Goal: Information Seeking & Learning: Learn about a topic

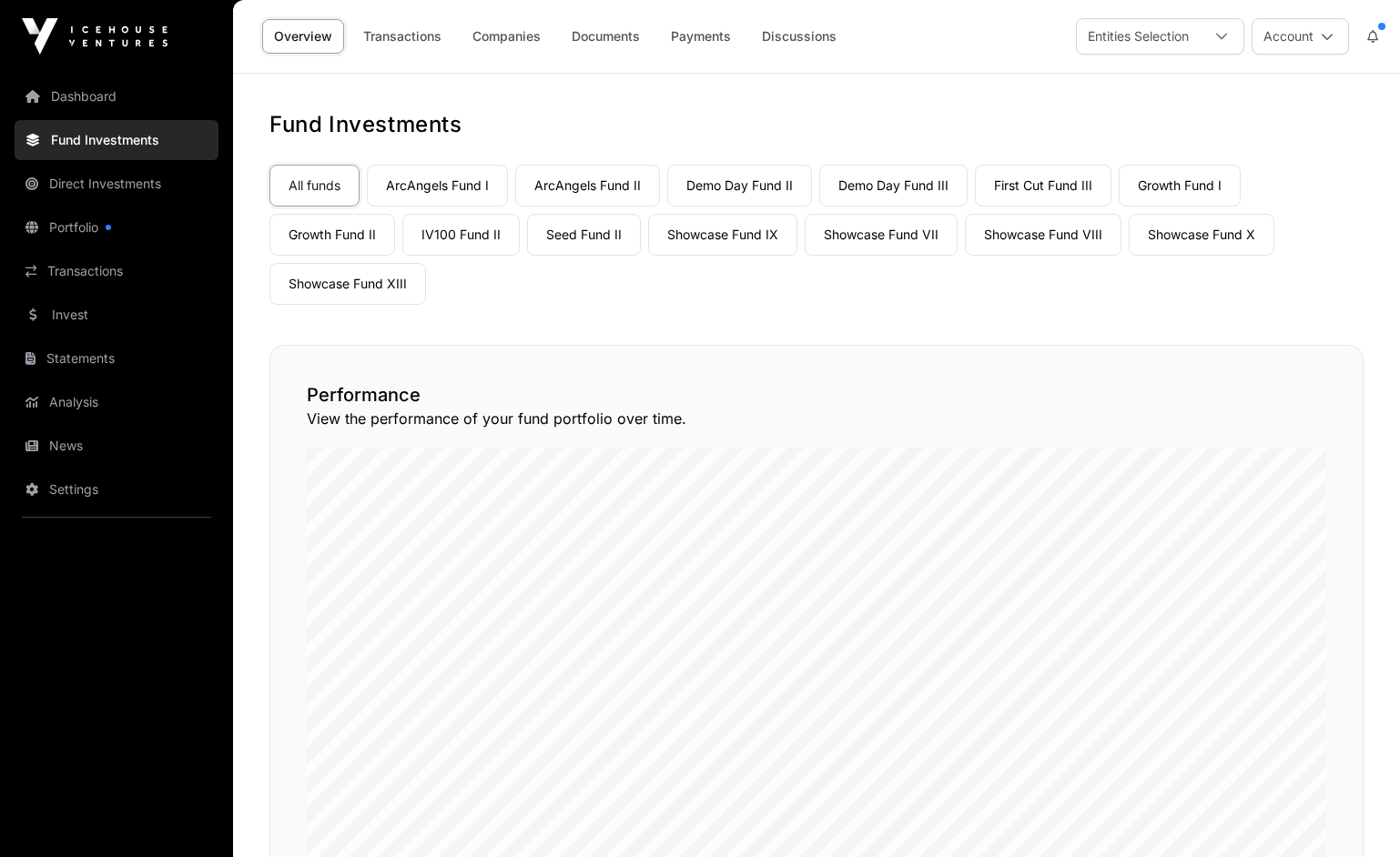
click at [106, 100] on link "Dashboard" at bounding box center [117, 96] width 204 height 40
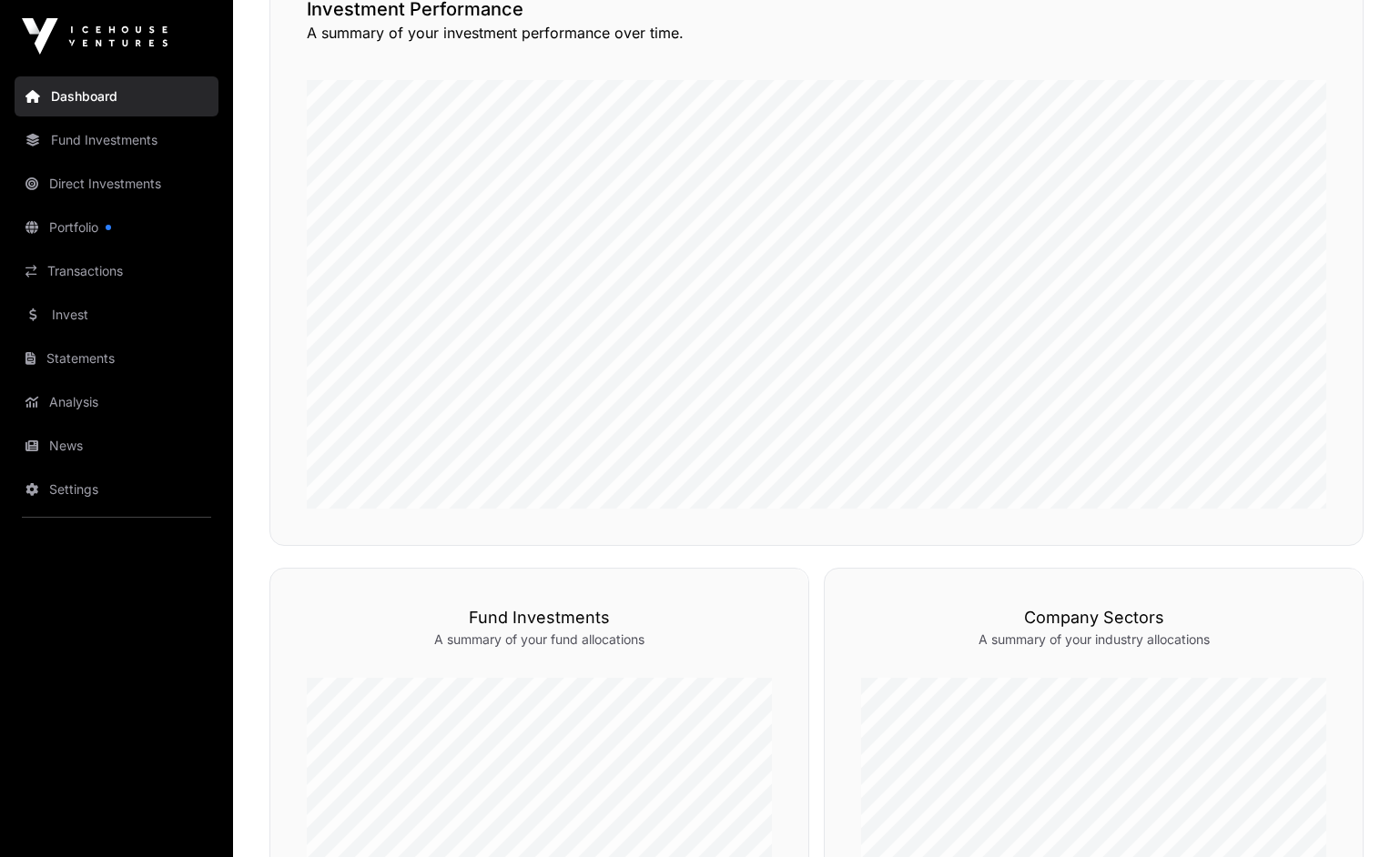
scroll to position [477, 0]
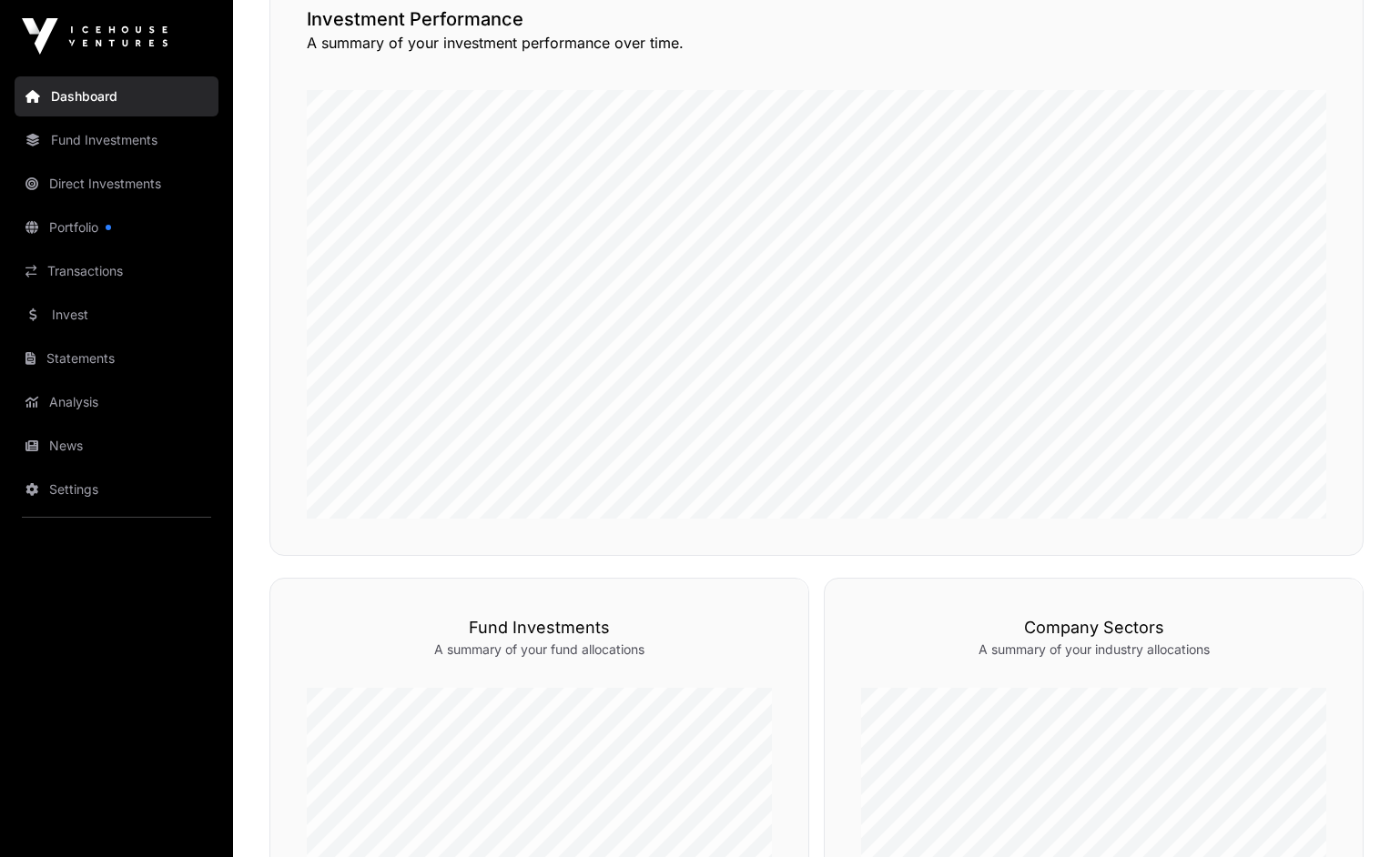
click at [136, 143] on link "Fund Investments" at bounding box center [117, 140] width 204 height 40
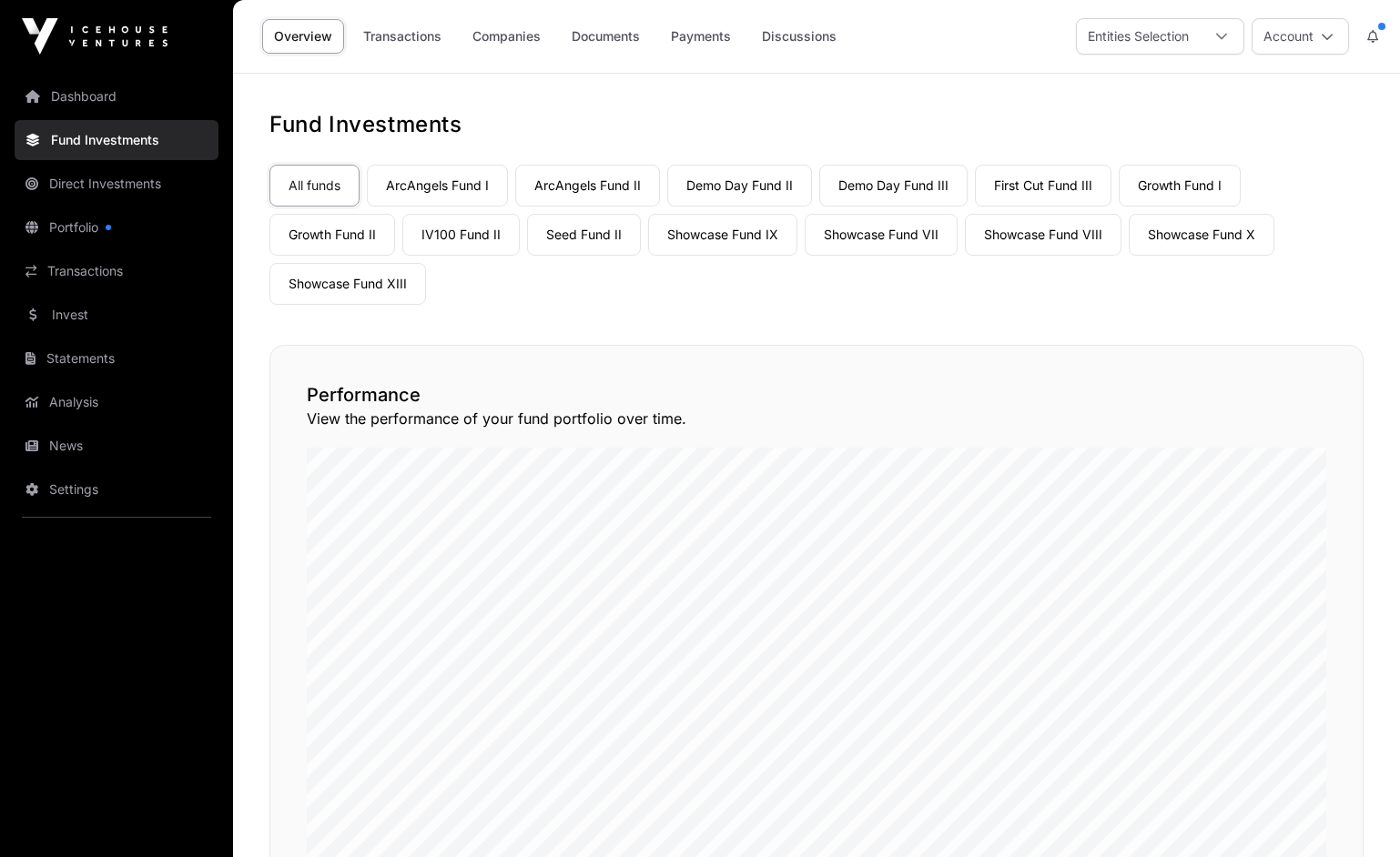
click at [509, 34] on link "Companies" at bounding box center [507, 35] width 92 height 34
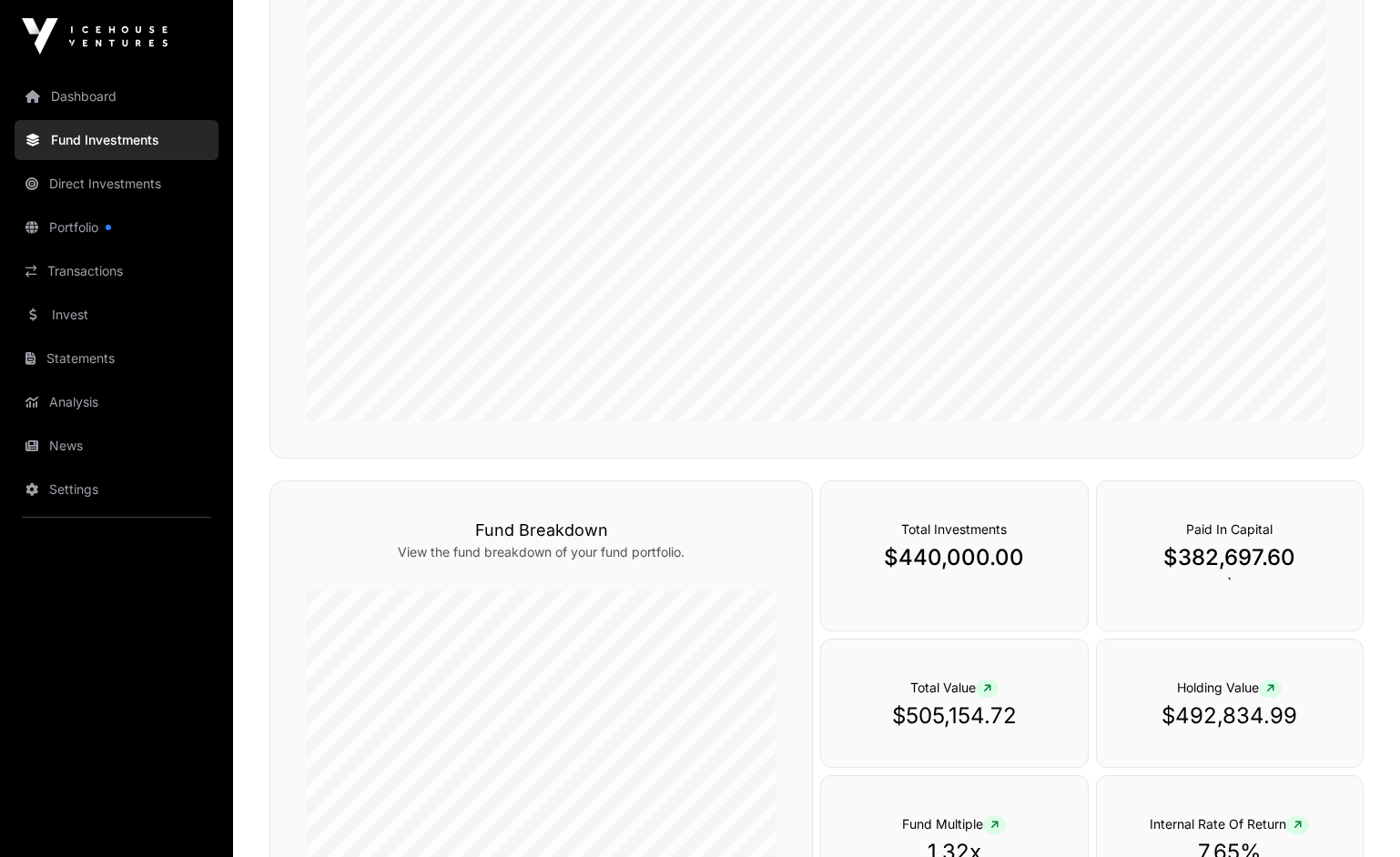
scroll to position [456, 0]
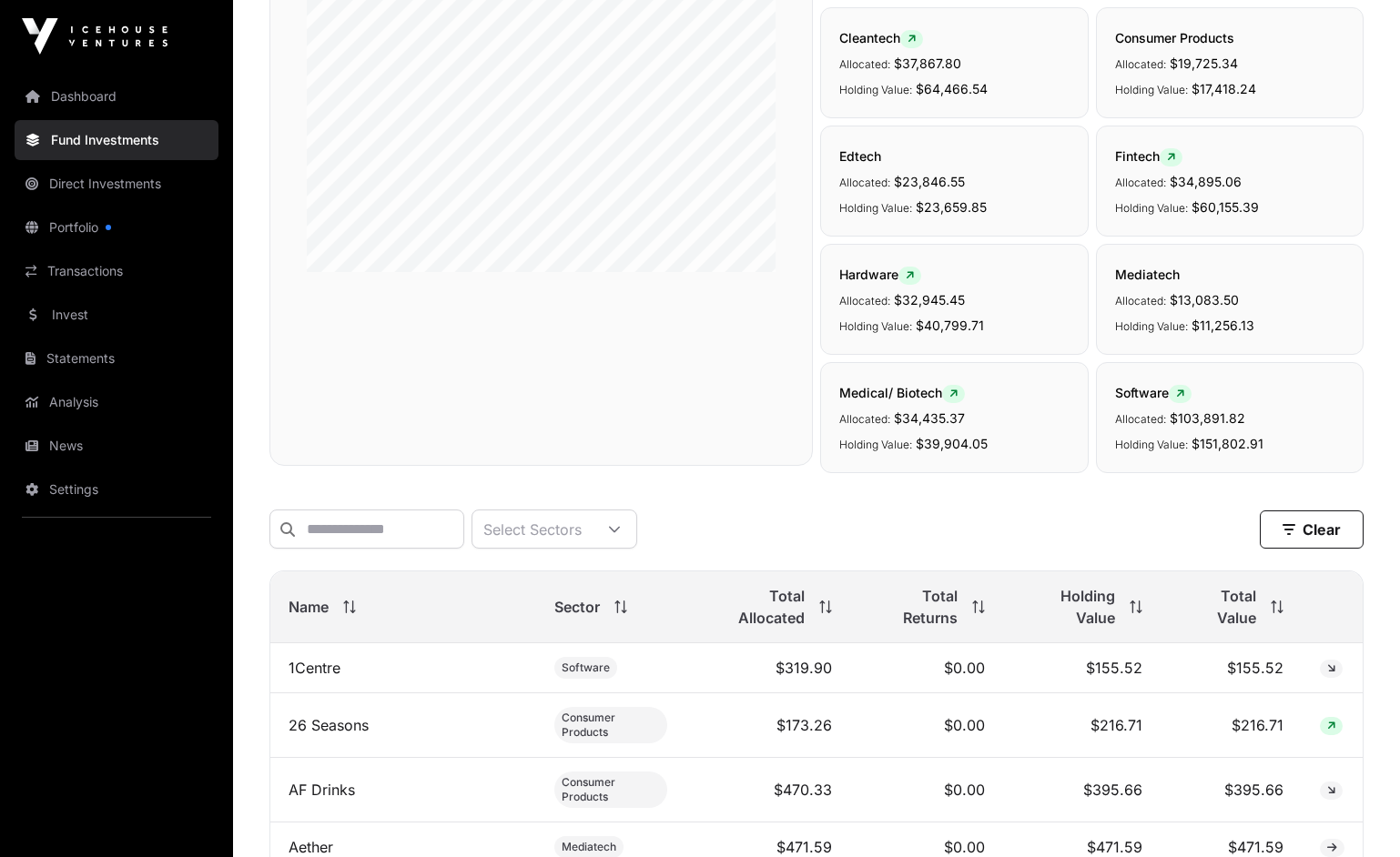
scroll to position [743, 0]
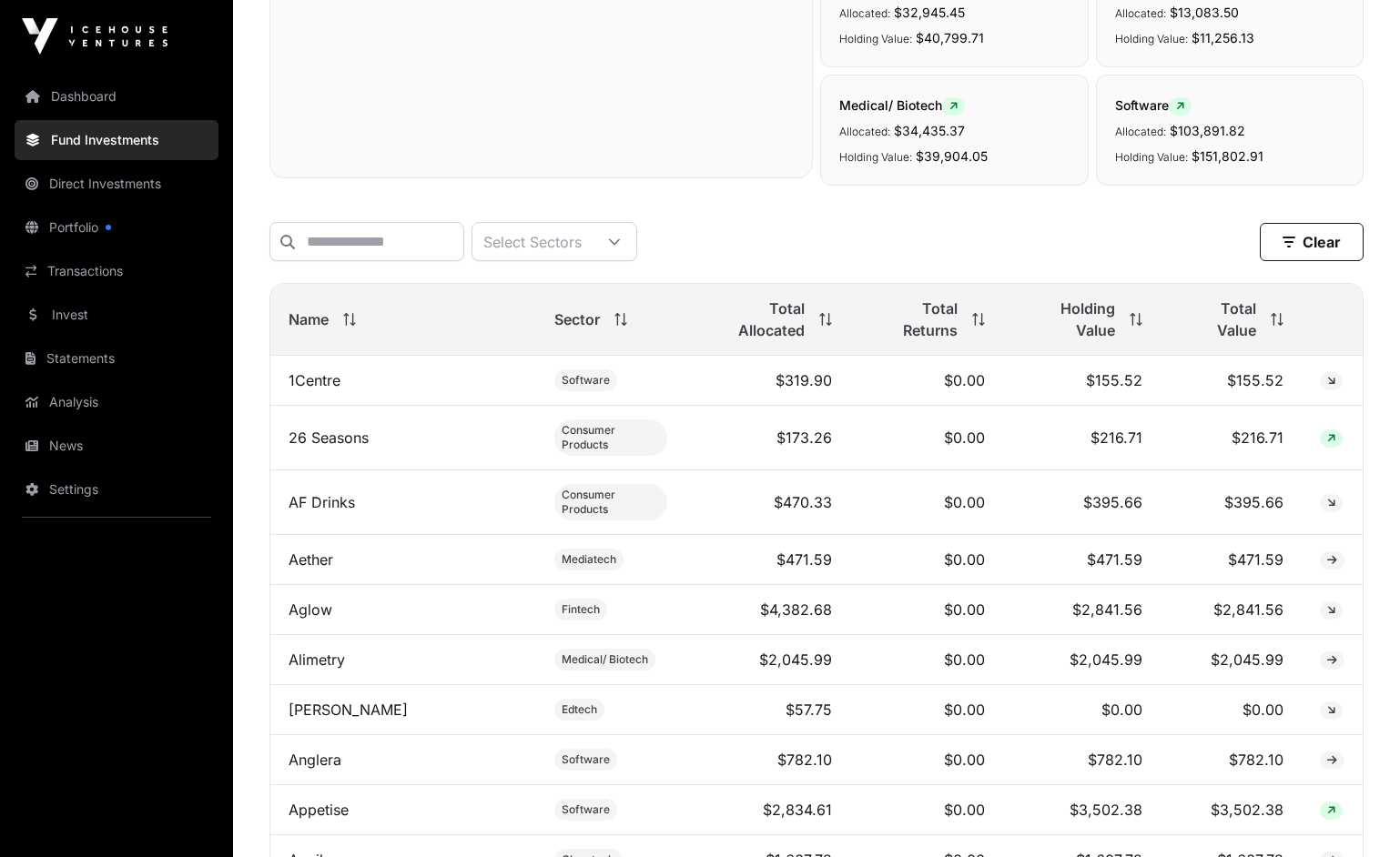
click at [1217, 324] on span "Total Value" at bounding box center [1217, 320] width 77 height 44
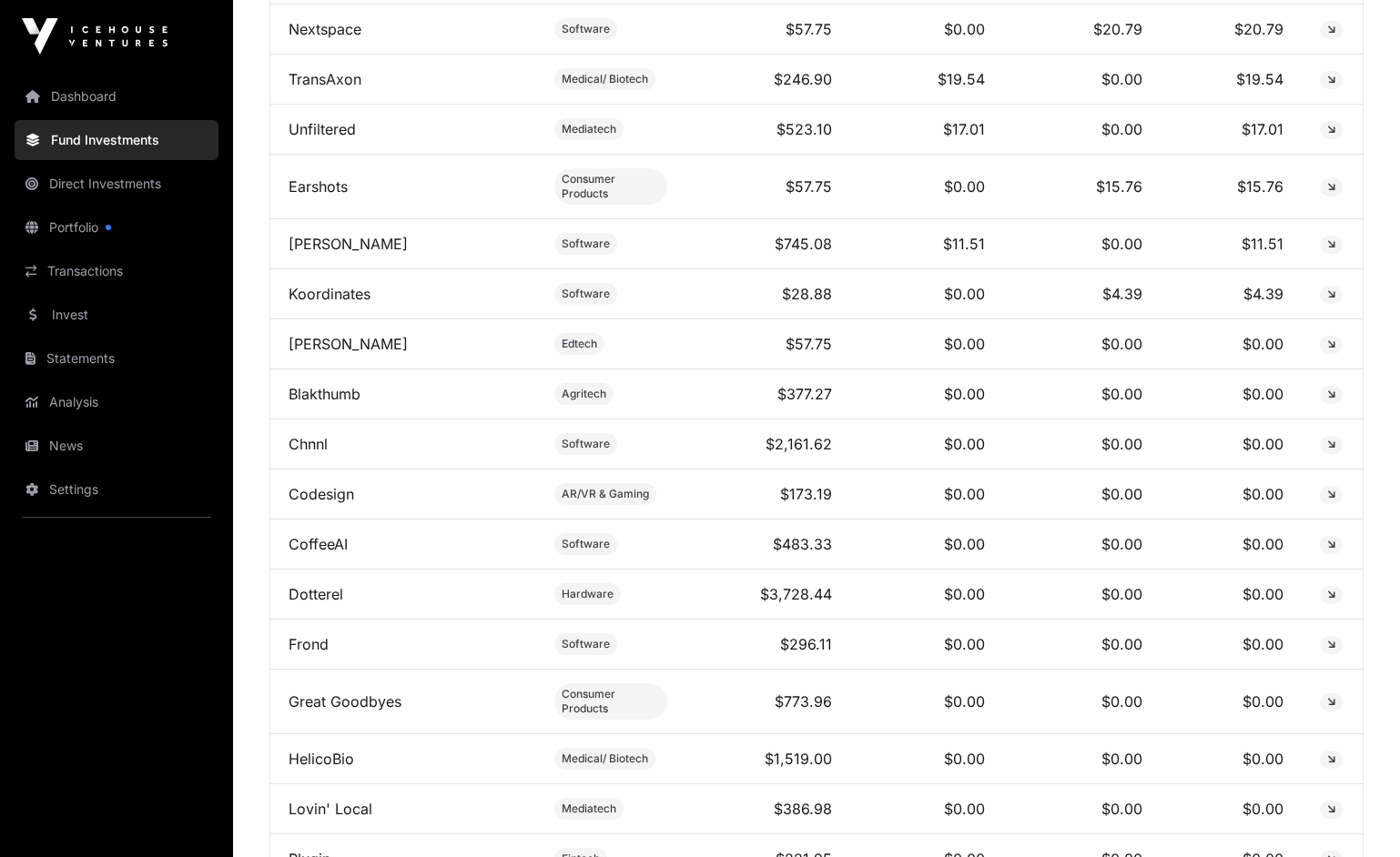
scroll to position [8970, 0]
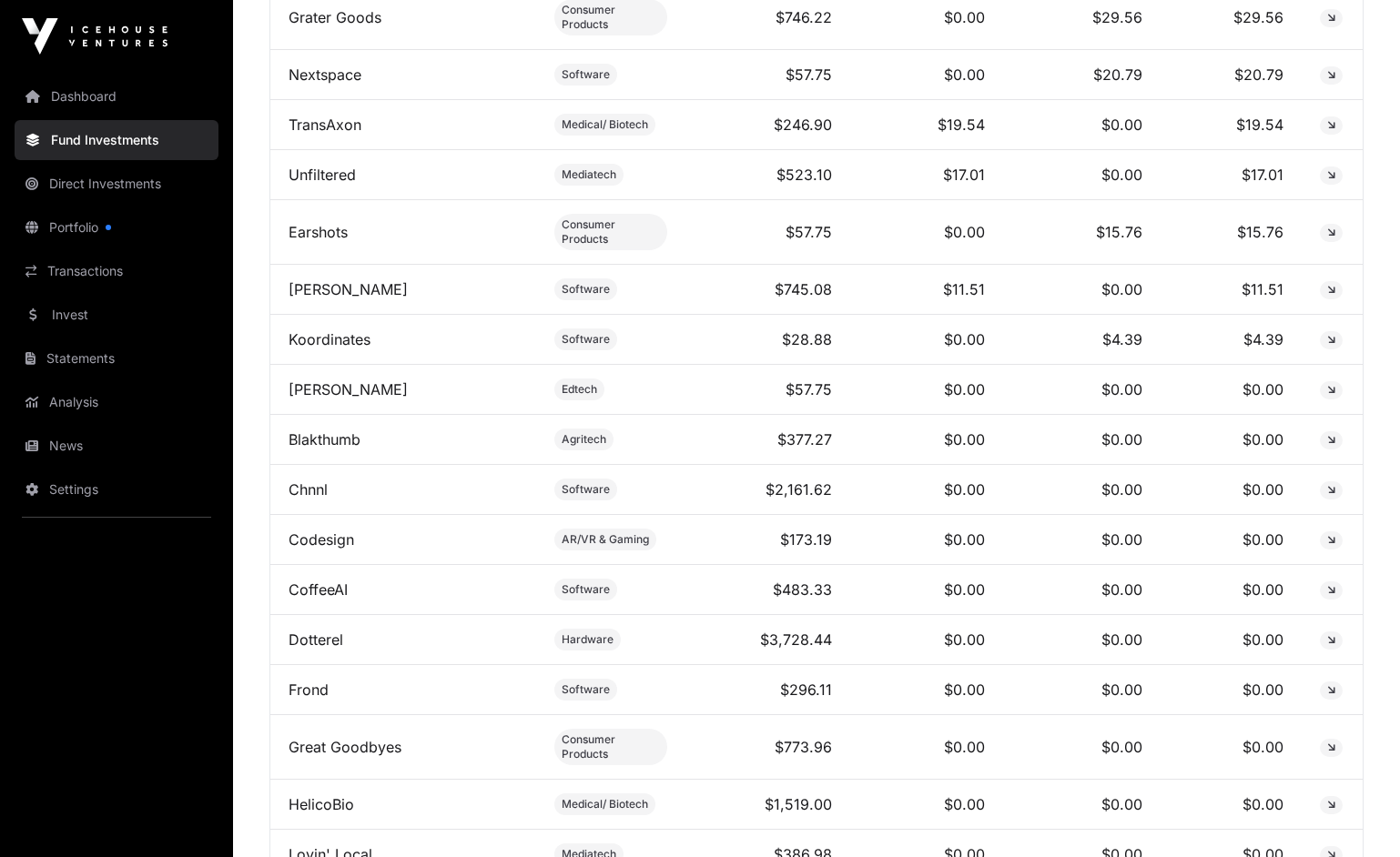
click at [323, 630] on link "Dotterel" at bounding box center [316, 639] width 55 height 19
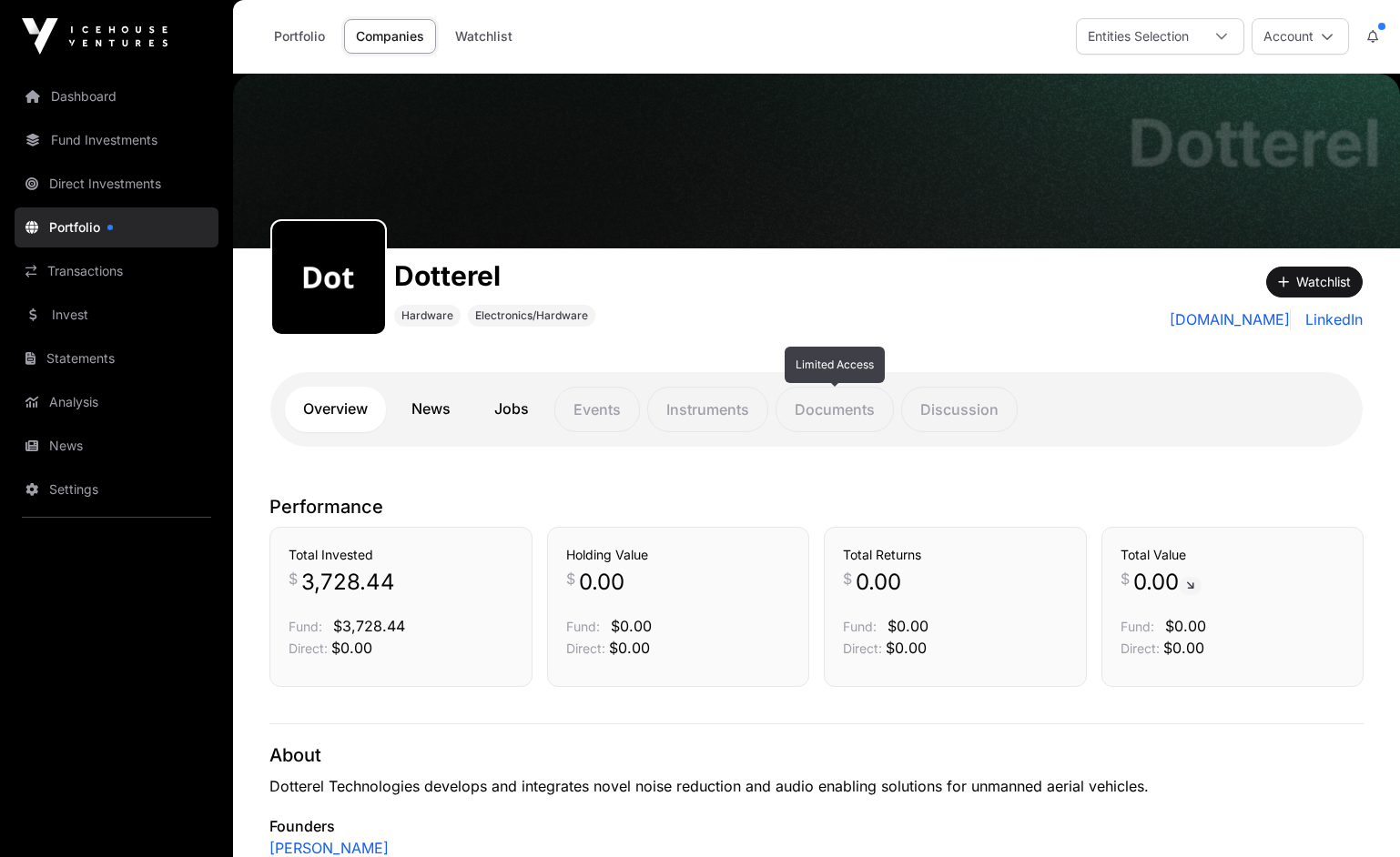
click at [840, 411] on p "Documents" at bounding box center [834, 410] width 119 height 45
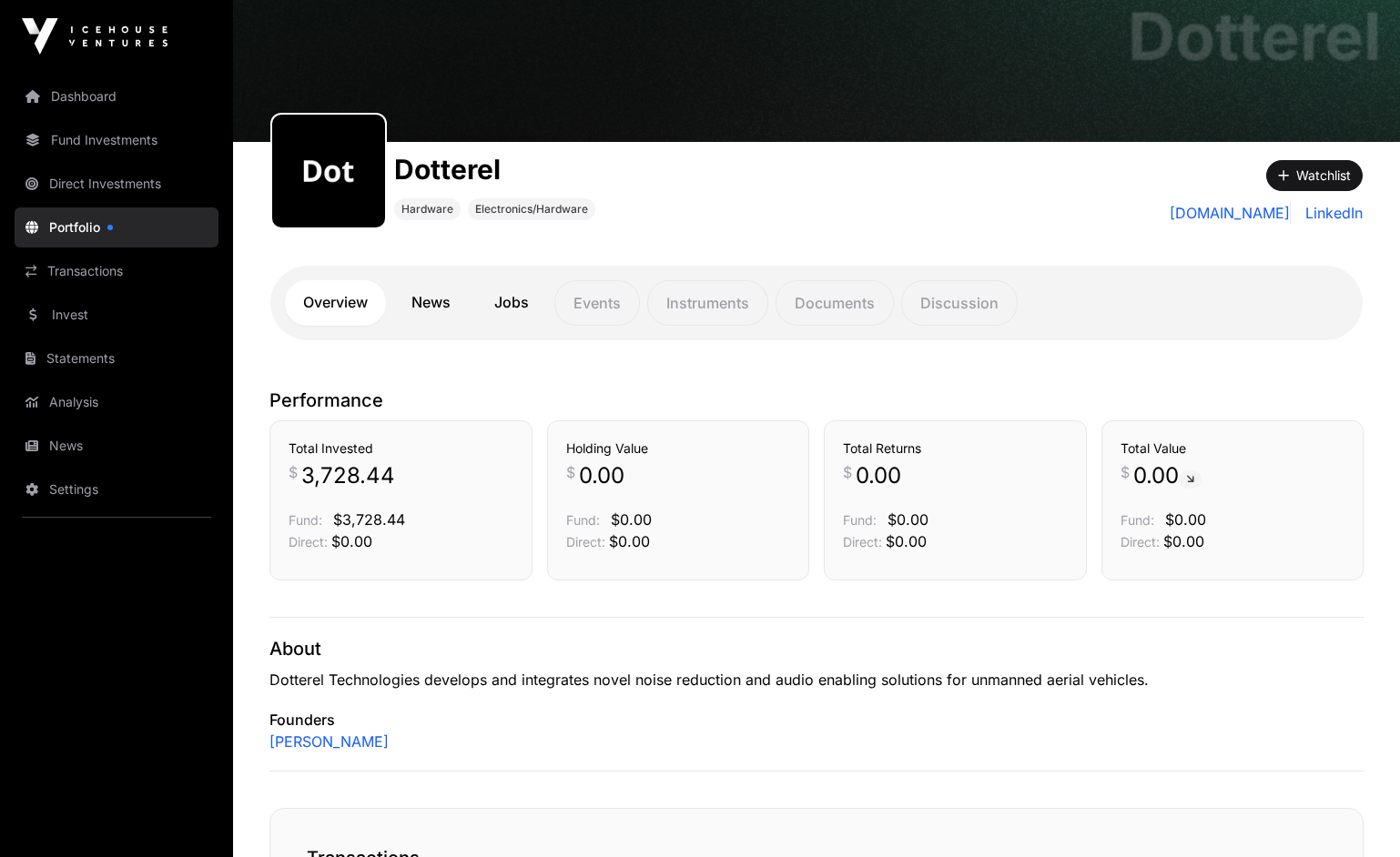
scroll to position [91, 0]
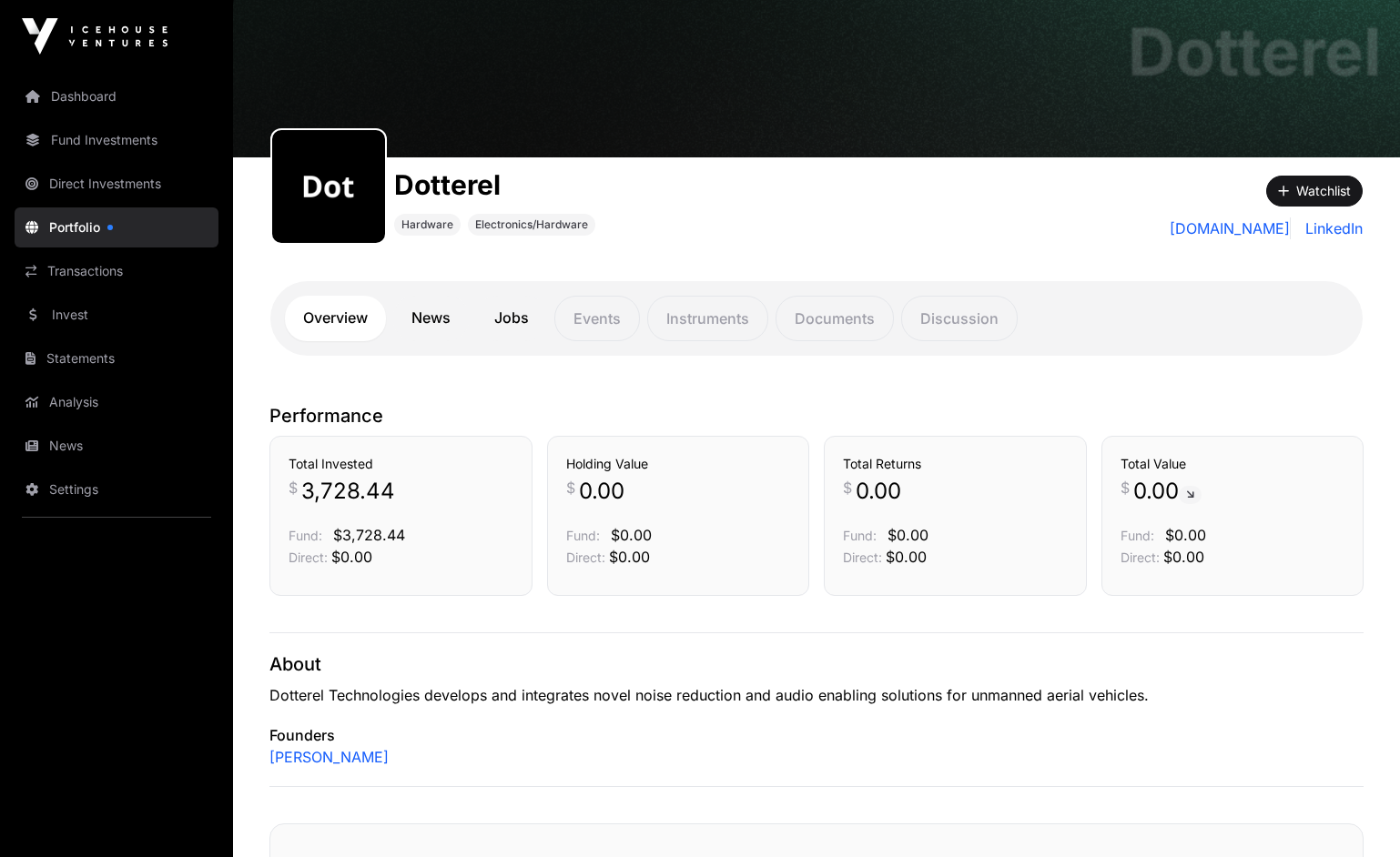
click at [446, 312] on link "News" at bounding box center [430, 319] width 75 height 45
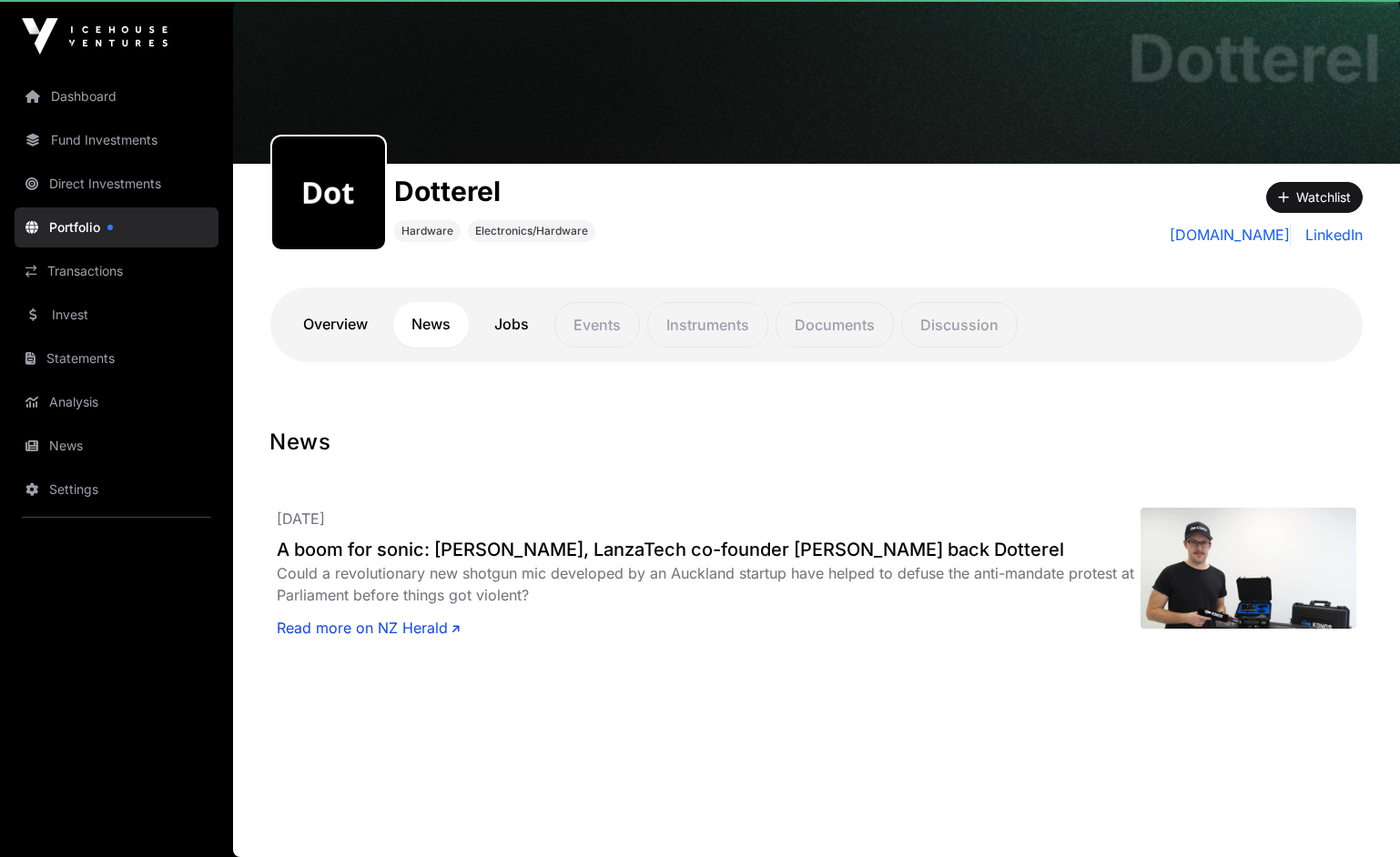
scroll to position [84, 0]
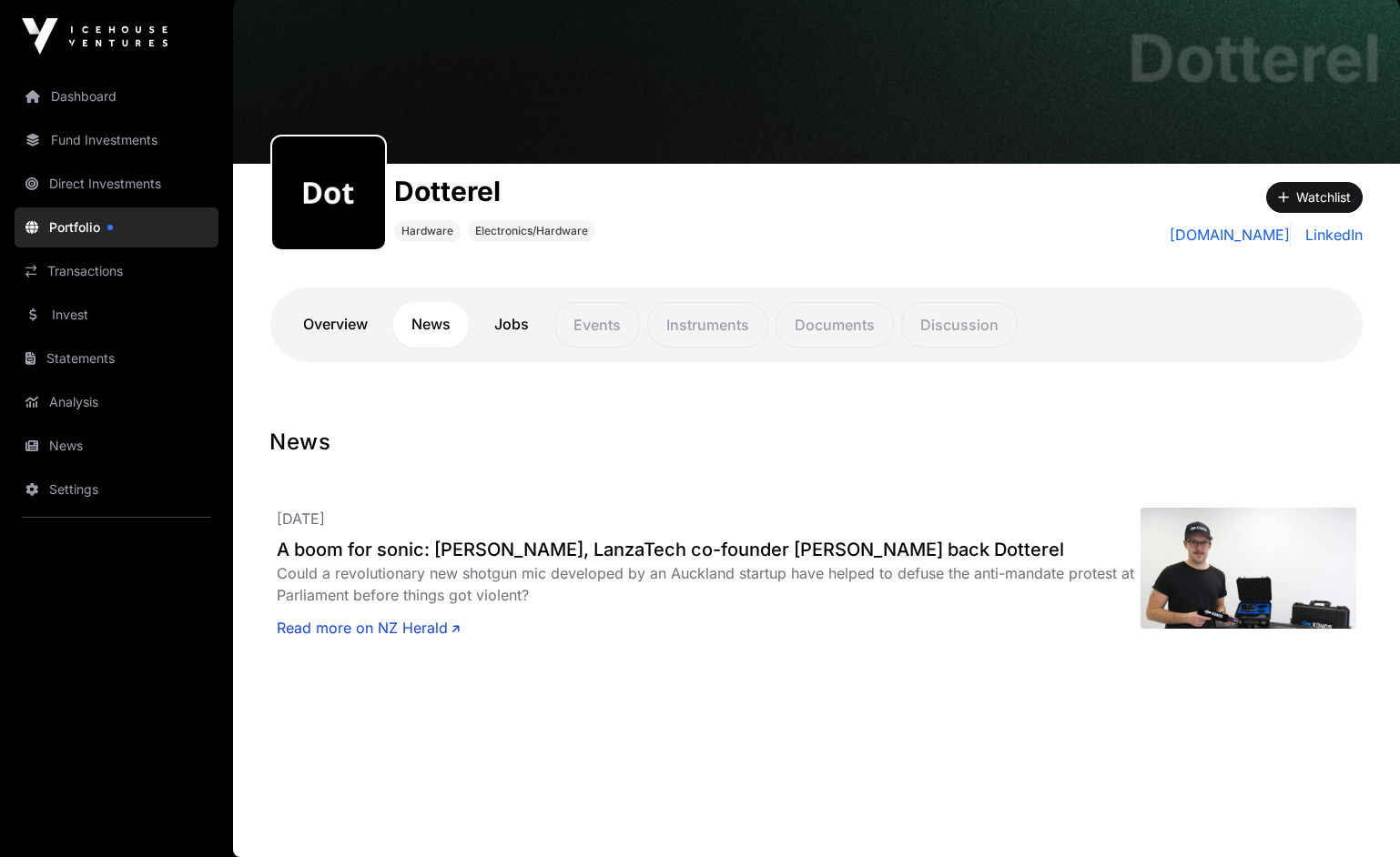
click at [529, 313] on link "Jobs" at bounding box center [512, 325] width 71 height 45
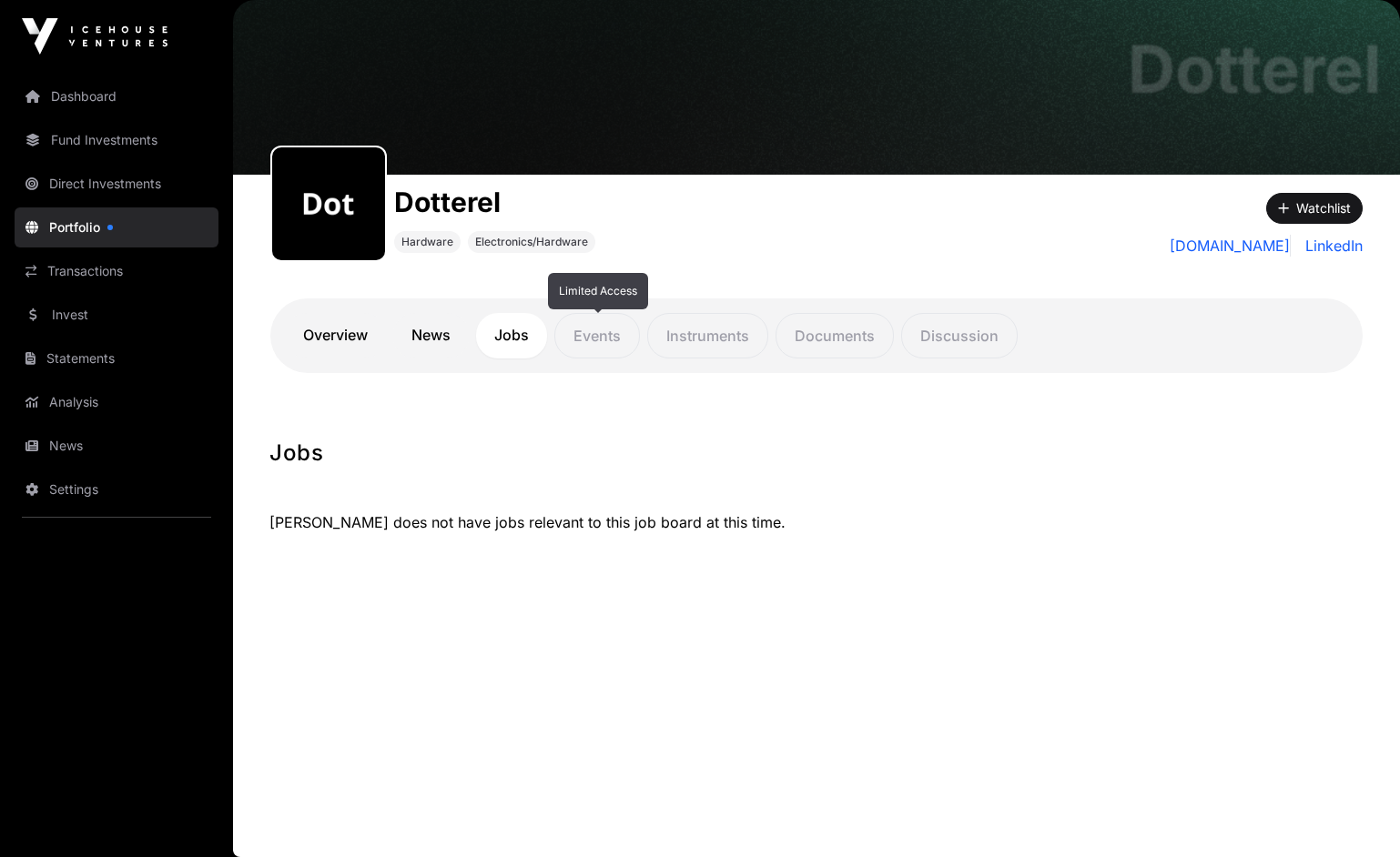
click at [592, 341] on p "Events" at bounding box center [596, 335] width 85 height 45
click at [708, 343] on p "Instruments" at bounding box center [707, 335] width 121 height 45
click at [811, 337] on p "Documents" at bounding box center [834, 335] width 119 height 45
click at [928, 342] on p "Discussion" at bounding box center [959, 335] width 117 height 45
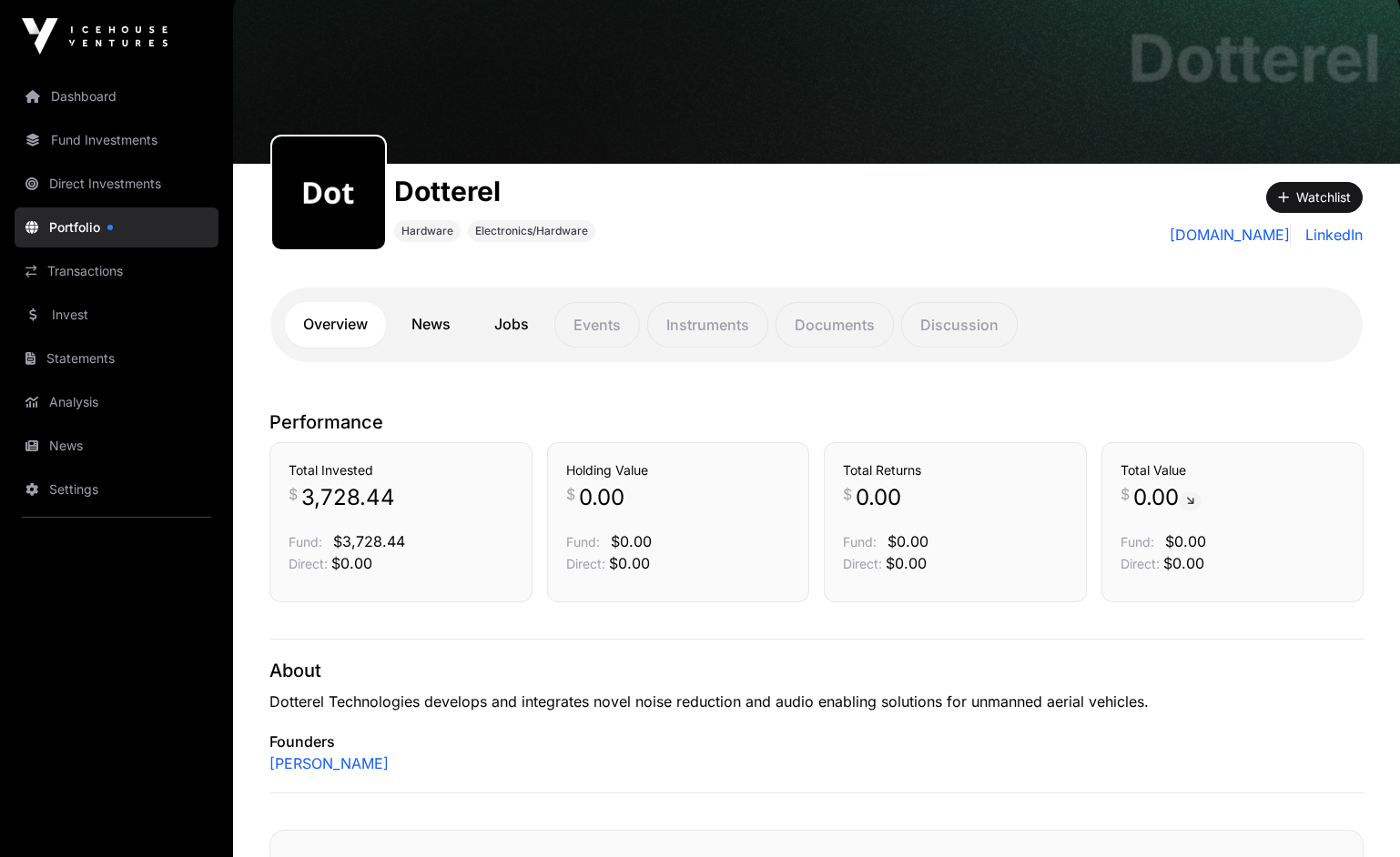
scroll to position [91, 0]
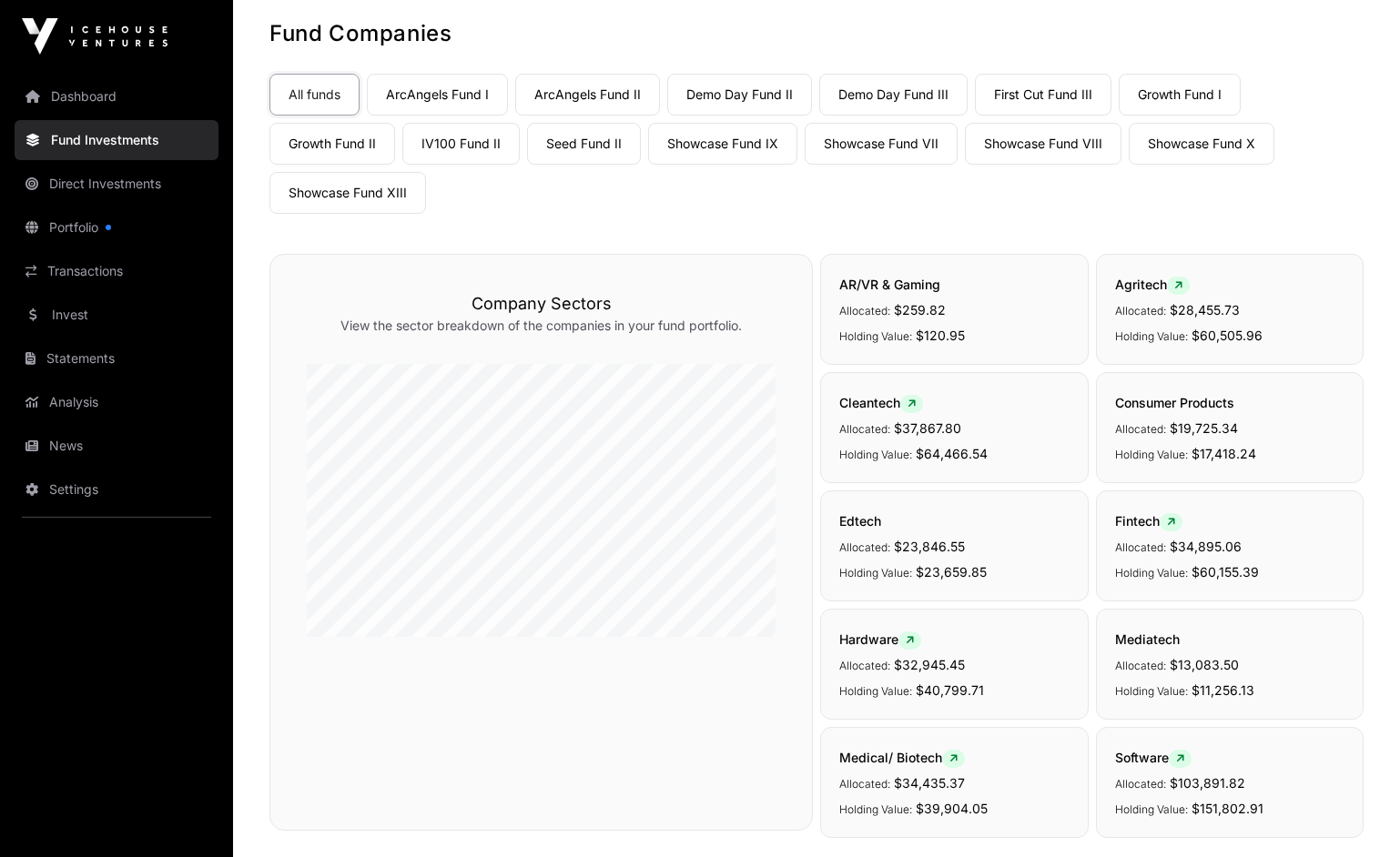
scroll to position [1221, 0]
